Goal: Information Seeking & Learning: Learn about a topic

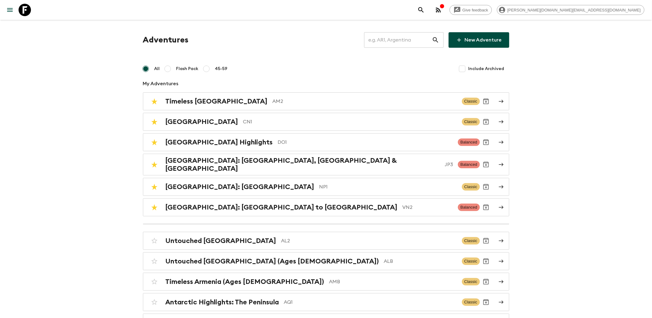
click at [34, 11] on div "Give feedback [PERSON_NAME][DOMAIN_NAME][EMAIL_ADDRESS][DOMAIN_NAME]" at bounding box center [326, 10] width 652 height 20
click at [33, 11] on link at bounding box center [24, 9] width 17 height 17
click at [214, 138] on h2 "[GEOGRAPHIC_DATA] Highlights" at bounding box center [219, 142] width 107 height 8
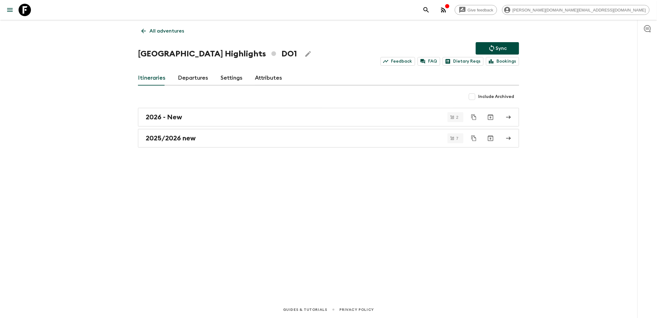
click at [189, 83] on link "Departures" at bounding box center [193, 78] width 30 height 15
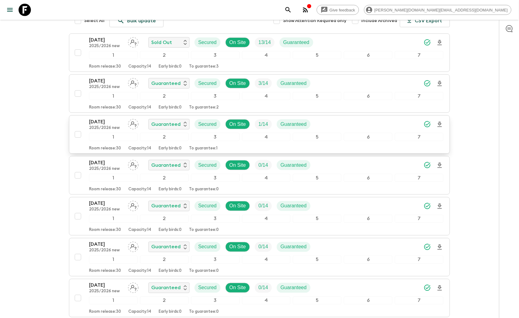
scroll to position [99, 0]
click at [25, 10] on icon at bounding box center [25, 10] width 12 height 12
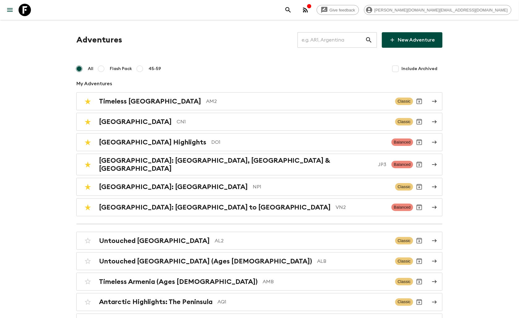
click at [306, 40] on input "text" at bounding box center [332, 39] width 68 height 17
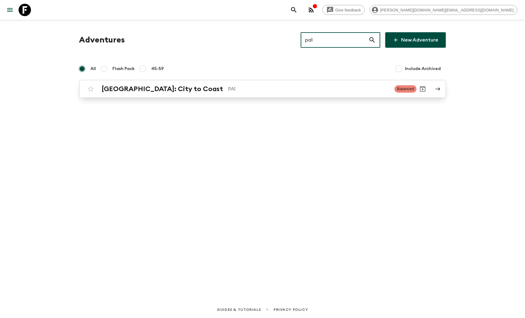
type input "pa1"
click at [147, 92] on h2 "[GEOGRAPHIC_DATA]: City to Coast" at bounding box center [162, 89] width 121 height 8
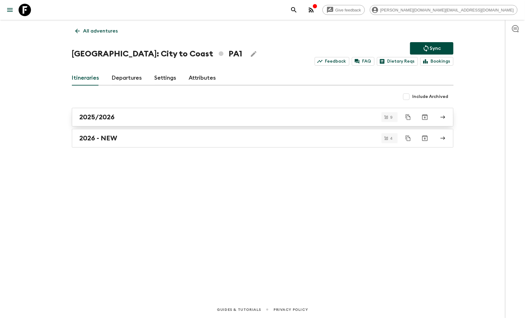
click at [129, 120] on div "2025/2026" at bounding box center [257, 117] width 354 height 8
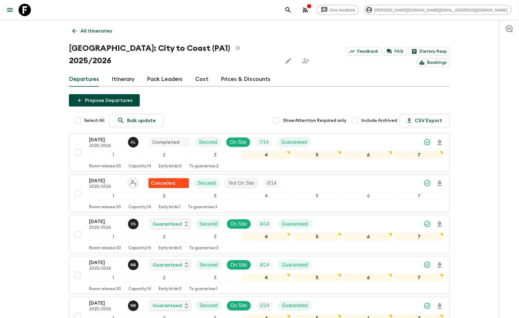
click at [82, 28] on p "All itineraries" at bounding box center [96, 30] width 32 height 7
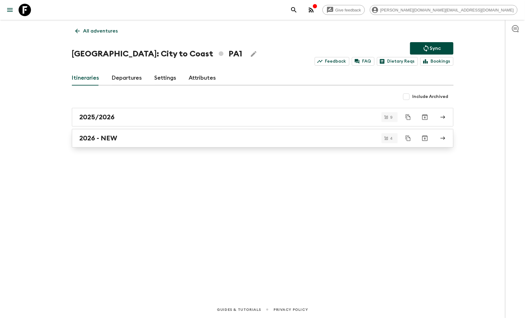
click at [111, 138] on h2 "2026 - NEW" at bounding box center [99, 138] width 38 height 8
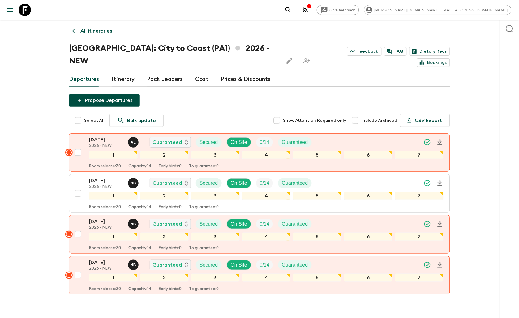
scroll to position [20, 0]
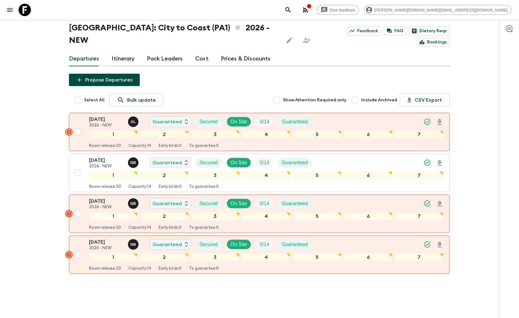
click at [162, 51] on link "Pack Leaders" at bounding box center [165, 58] width 36 height 15
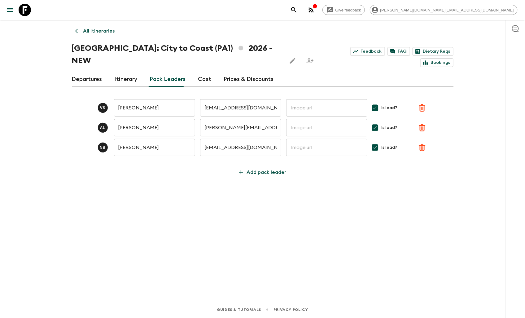
click at [74, 32] on icon at bounding box center [77, 31] width 7 height 7
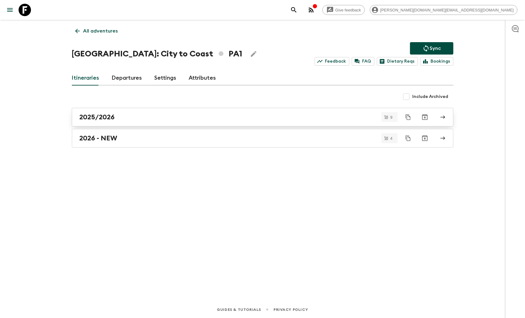
click at [116, 117] on div "2025/2026" at bounding box center [257, 117] width 354 height 8
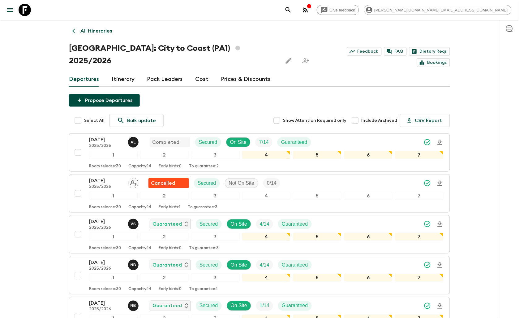
click at [78, 29] on link "All itineraries" at bounding box center [92, 31] width 46 height 12
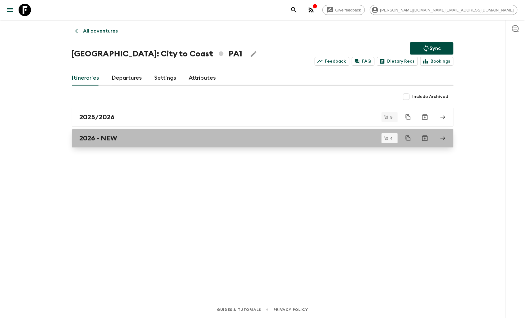
click at [124, 134] on div "2026 - NEW" at bounding box center [257, 138] width 354 height 8
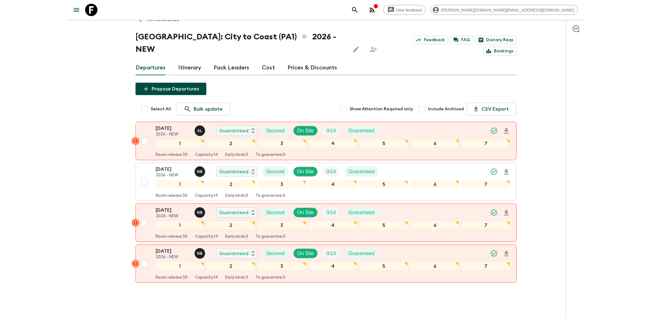
scroll to position [20, 0]
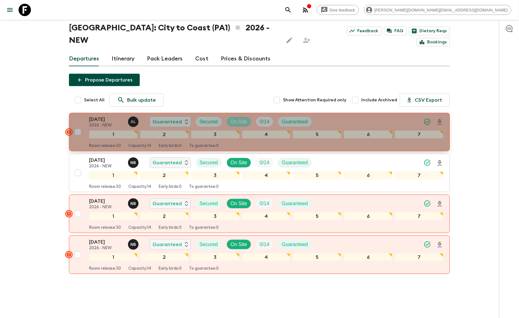
click at [237, 118] on p "On Site" at bounding box center [239, 121] width 16 height 7
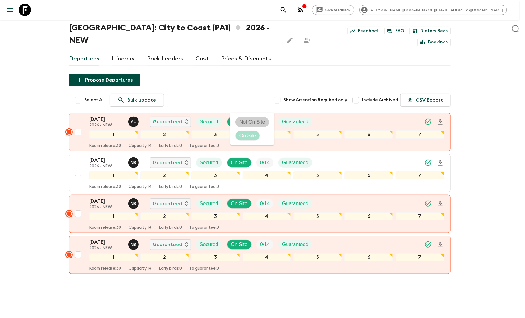
click at [264, 125] on span "Not On Site" at bounding box center [252, 121] width 33 height 7
click at [484, 105] on div at bounding box center [262, 159] width 525 height 318
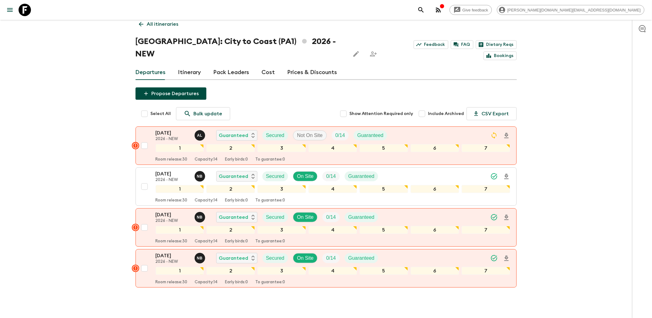
scroll to position [0, 0]
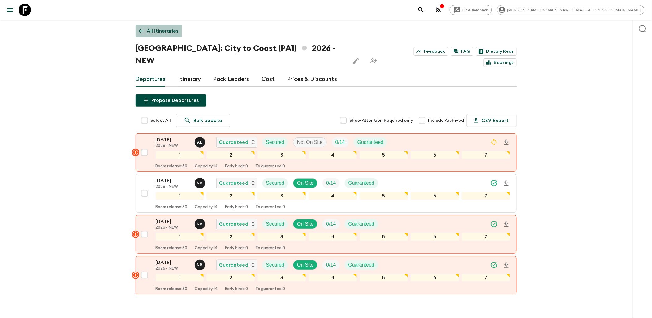
click at [152, 32] on p "All itineraries" at bounding box center [163, 30] width 32 height 7
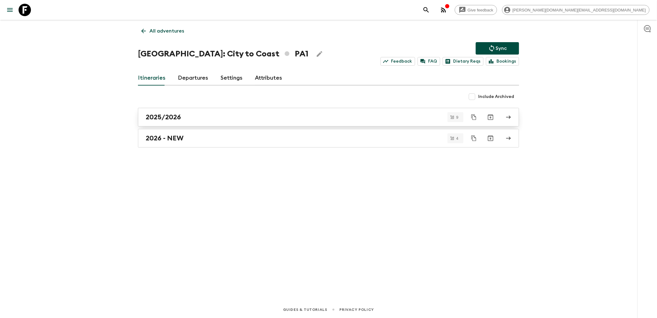
click at [175, 121] on link "2025/2026" at bounding box center [328, 117] width 381 height 19
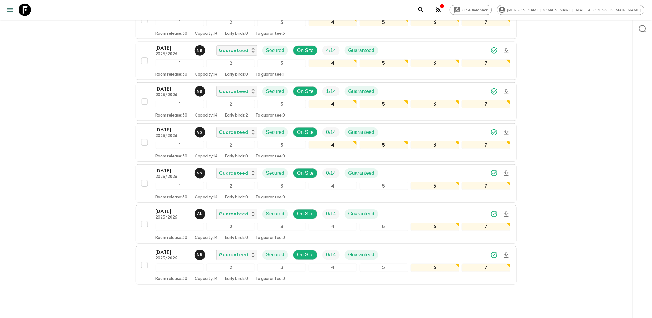
scroll to position [225, 0]
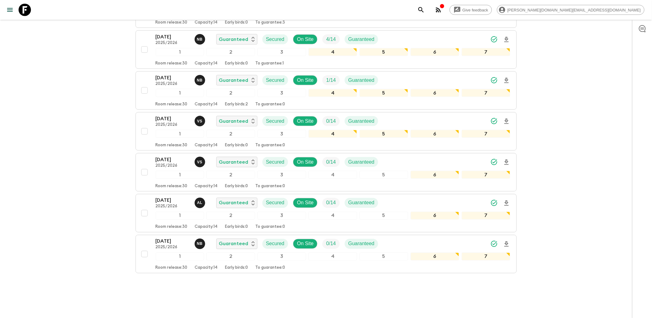
click at [32, 9] on link at bounding box center [24, 9] width 17 height 17
